Goal: Task Accomplishment & Management: Use online tool/utility

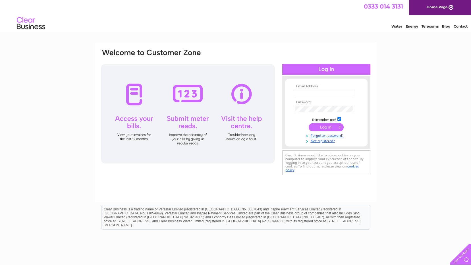
click at [333, 92] on input "text" at bounding box center [324, 93] width 59 height 6
type input "[EMAIL_ADDRESS][DOMAIN_NAME]"
click at [327, 125] on input "submit" at bounding box center [326, 128] width 35 height 8
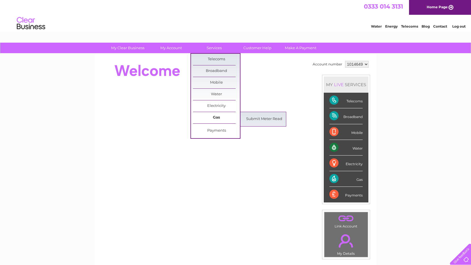
click at [215, 117] on link "Gas" at bounding box center [216, 117] width 47 height 11
click at [260, 119] on link "Submit Meter Read" at bounding box center [264, 119] width 47 height 11
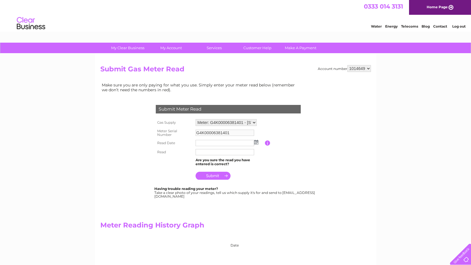
click at [212, 141] on input "text" at bounding box center [225, 143] width 59 height 6
click at [257, 142] on img at bounding box center [256, 142] width 4 height 5
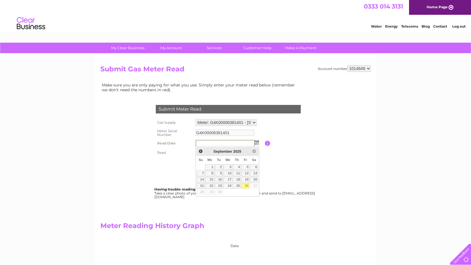
click at [248, 185] on link "26" at bounding box center [246, 186] width 8 height 6
type input "2025/09/26"
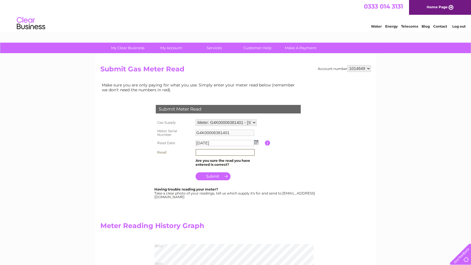
click at [212, 152] on input "text" at bounding box center [225, 152] width 59 height 7
type input "05619"
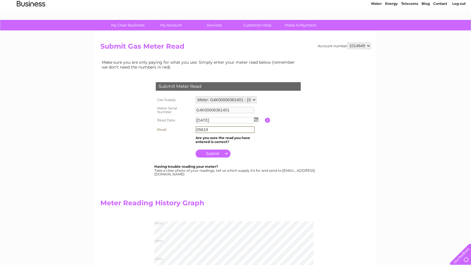
scroll to position [57, 0]
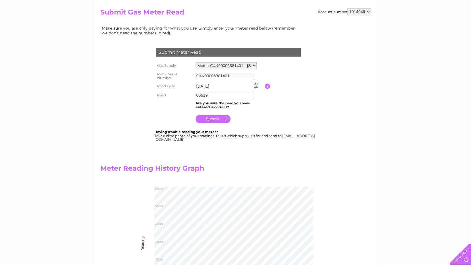
click at [213, 119] on input "submit" at bounding box center [213, 119] width 35 height 8
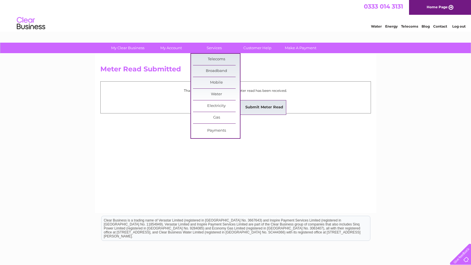
click at [260, 106] on link "Submit Meter Read" at bounding box center [264, 107] width 47 height 11
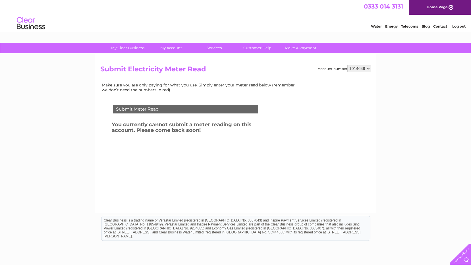
click at [457, 27] on link "Log out" at bounding box center [459, 26] width 13 height 4
